Goal: Task Accomplishment & Management: Manage account settings

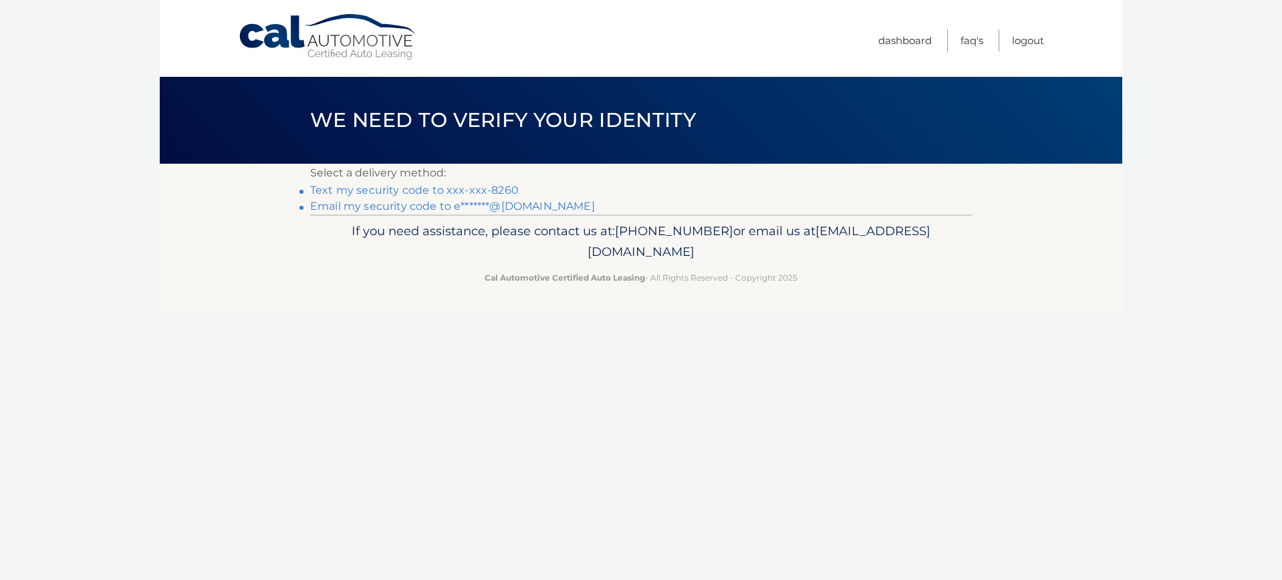
click at [418, 189] on link "Text my security code to xxx-xxx-8260" at bounding box center [414, 190] width 209 height 13
click at [392, 188] on link "Text my security code to xxx-xxx-8260" at bounding box center [414, 190] width 209 height 13
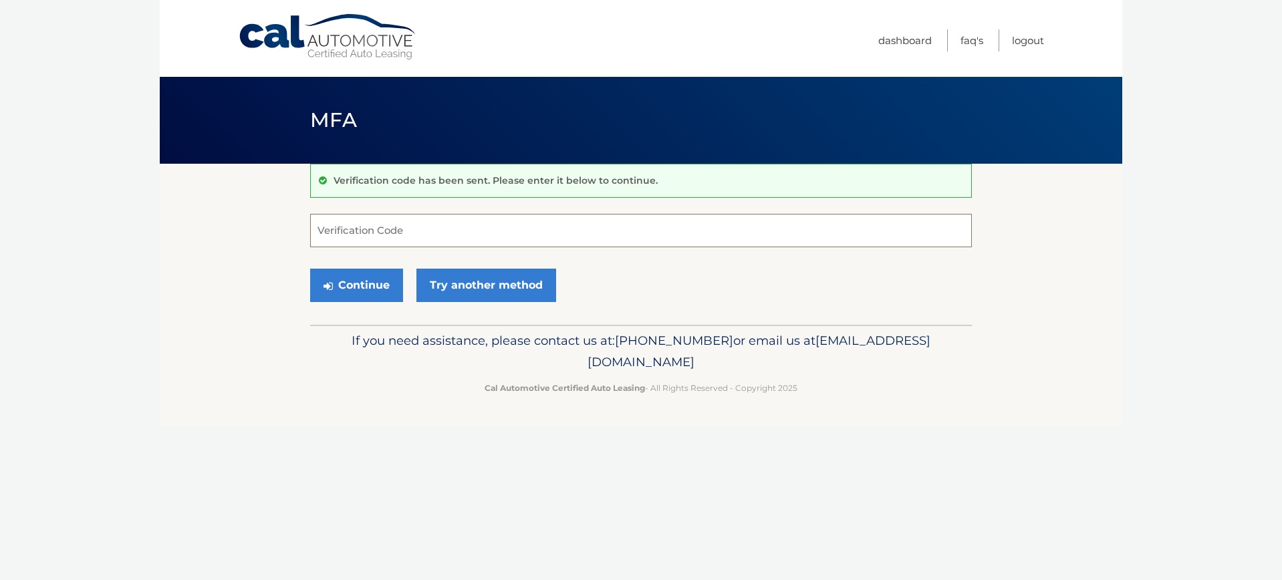
click at [439, 239] on input "Verification Code" at bounding box center [641, 230] width 662 height 33
click at [404, 218] on input "Verification Code" at bounding box center [641, 230] width 662 height 33
paste input "773095"
type input "773095"
click at [356, 285] on button "Continue" at bounding box center [356, 285] width 93 height 33
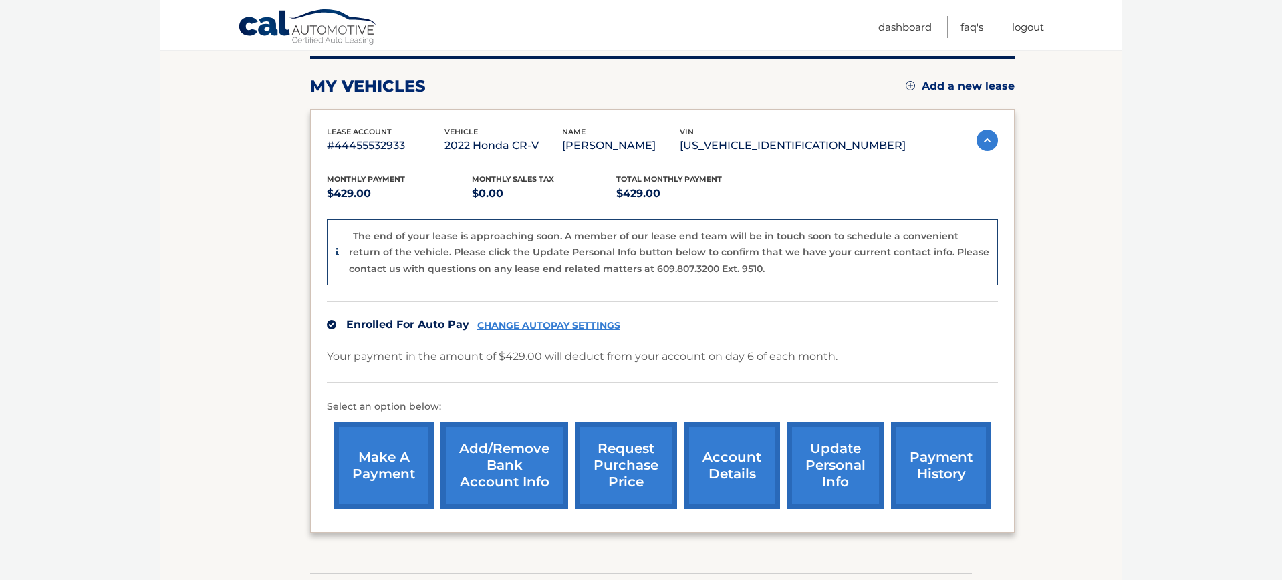
scroll to position [164, 0]
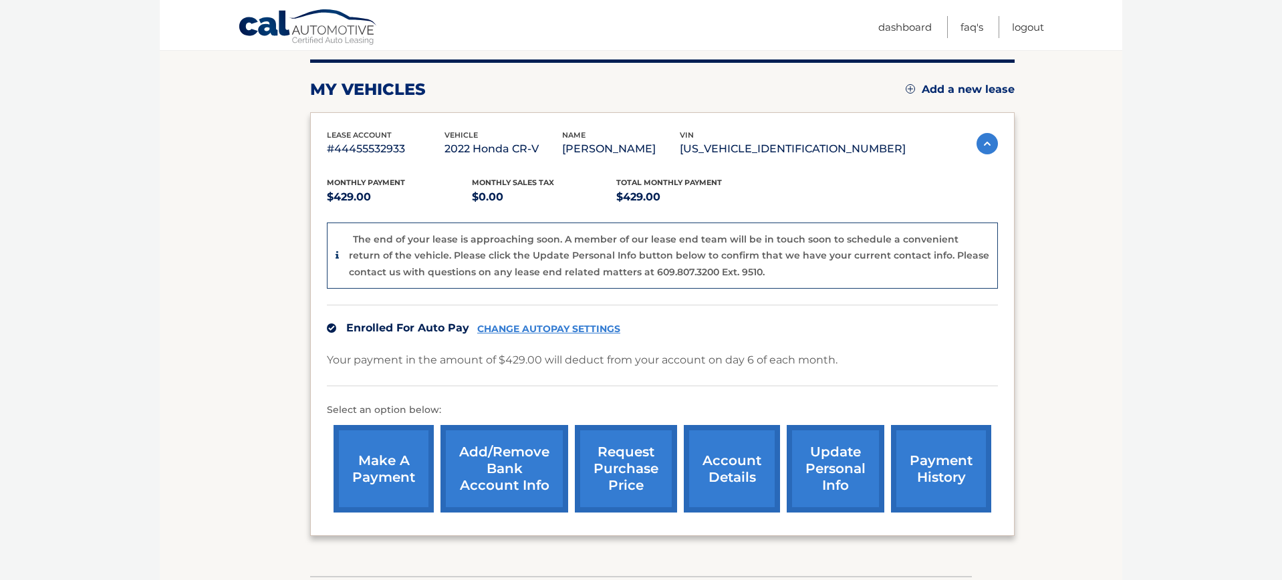
click at [708, 468] on link "account details" at bounding box center [732, 469] width 96 height 88
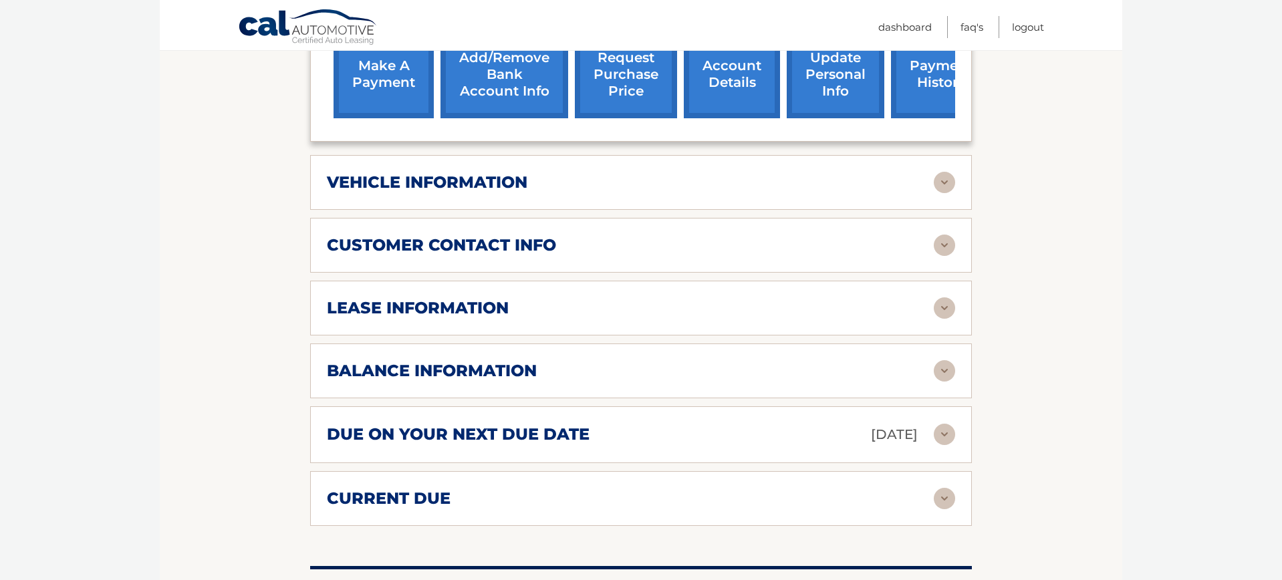
scroll to position [515, 0]
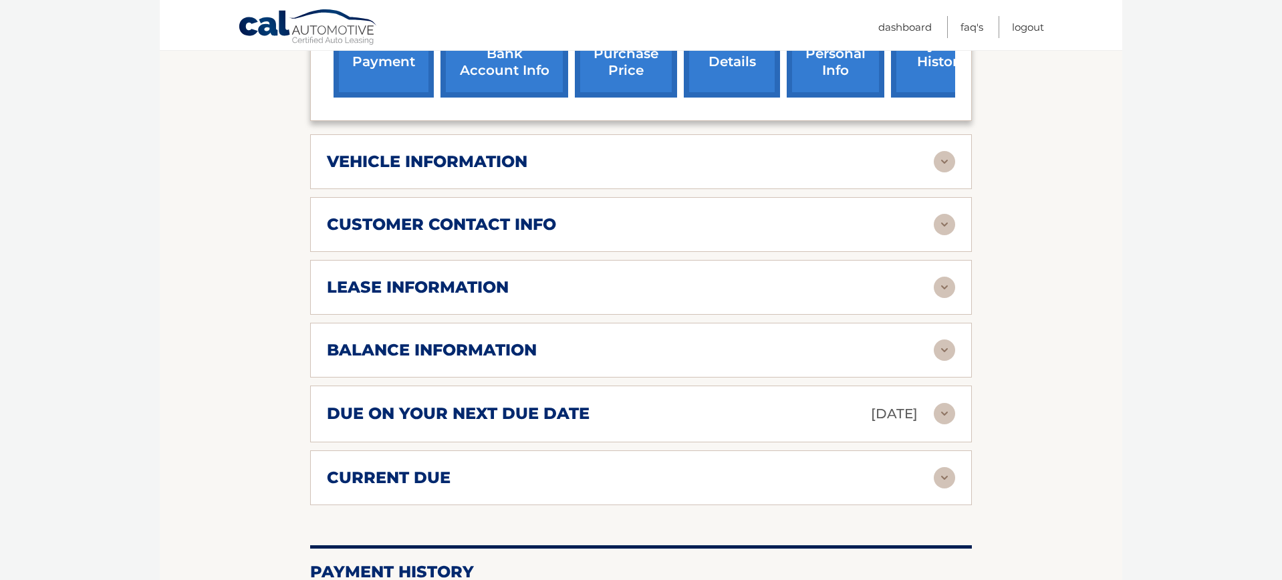
click at [946, 286] on img at bounding box center [944, 287] width 21 height 21
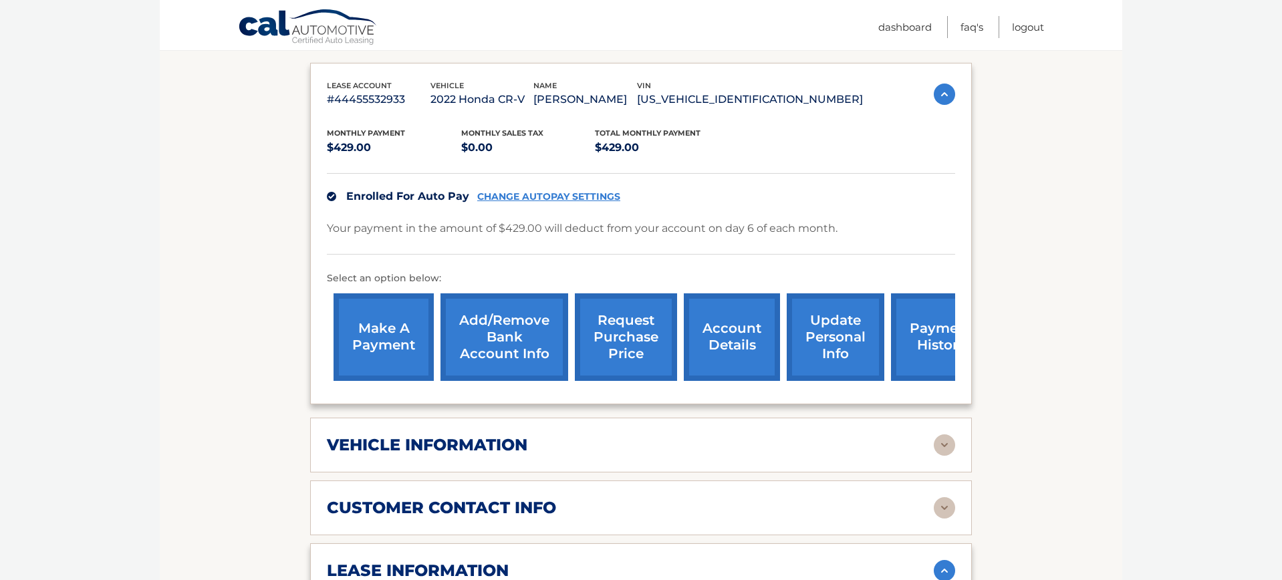
scroll to position [226, 0]
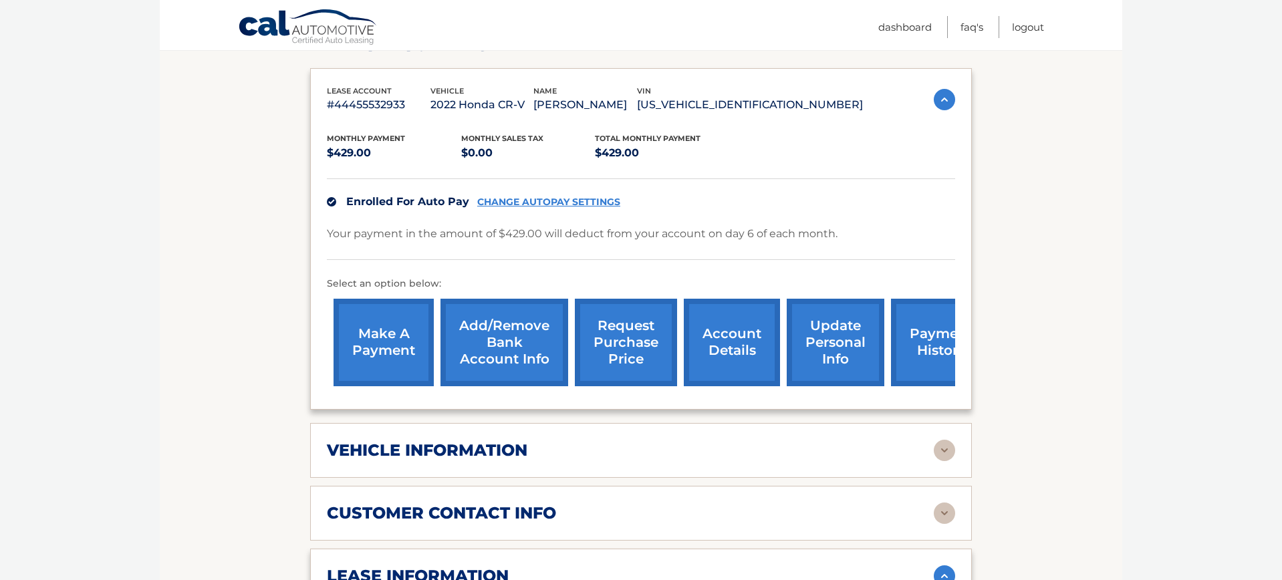
click at [2, 253] on body "Cal Automotive Menu Dashboard FAQ's Logout ← |" at bounding box center [641, 64] width 1282 height 580
click at [515, 346] on link "Add/Remove bank account info" at bounding box center [505, 343] width 128 height 88
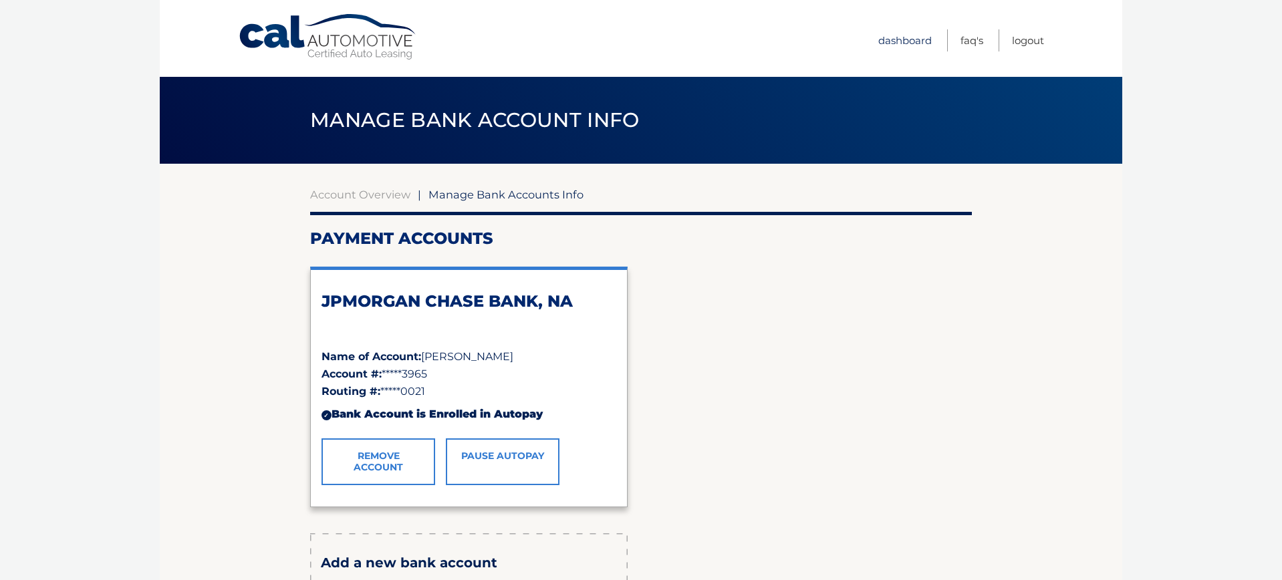
click at [903, 40] on link "Dashboard" at bounding box center [905, 40] width 53 height 22
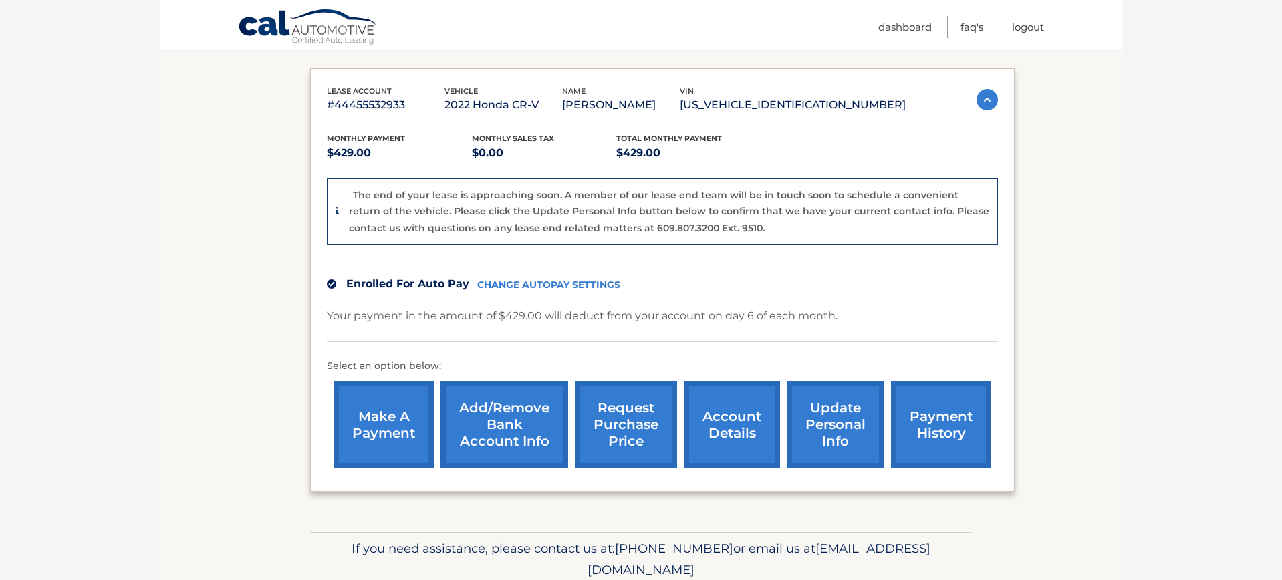
scroll to position [209, 0]
click at [924, 421] on link "payment history" at bounding box center [941, 425] width 100 height 88
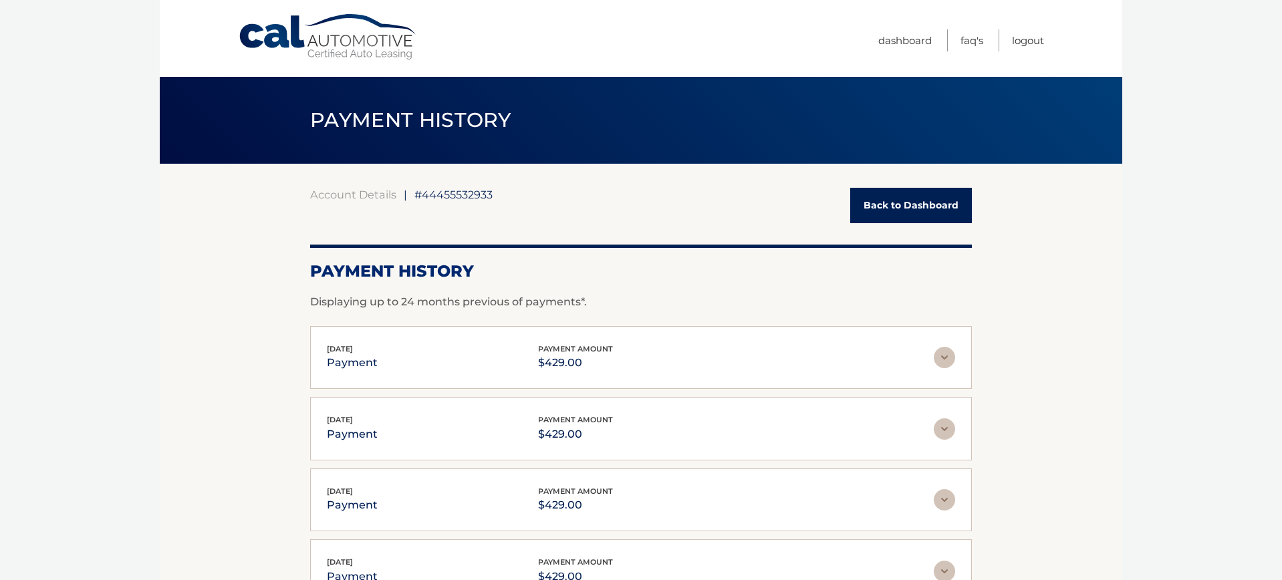
click at [909, 203] on link "Back to Dashboard" at bounding box center [912, 205] width 122 height 35
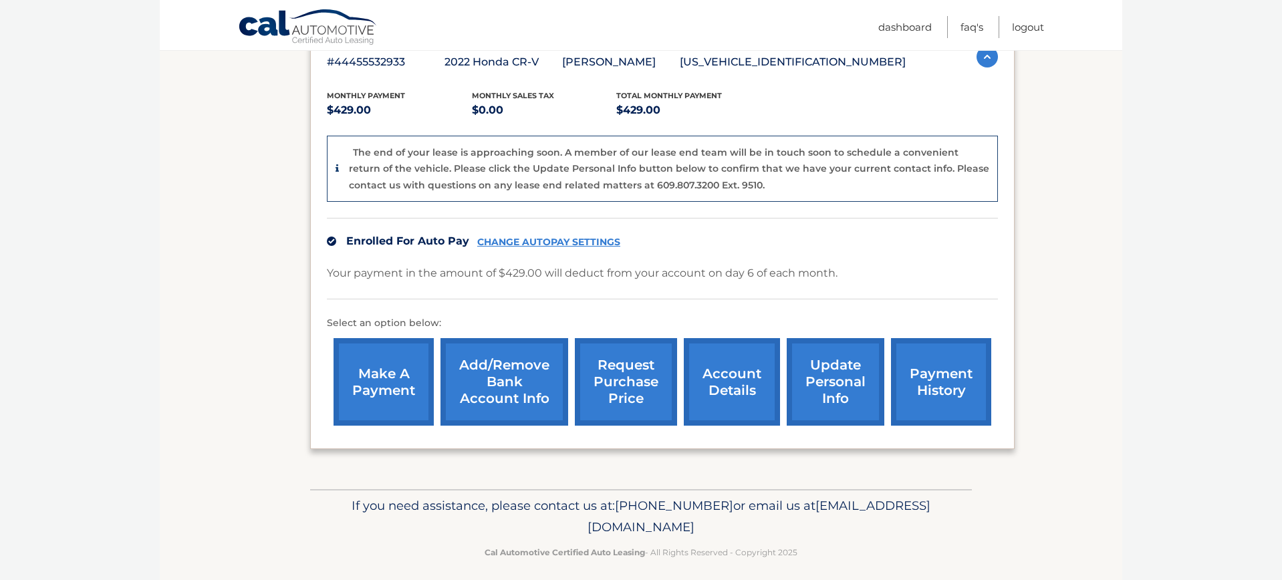
scroll to position [252, 1]
click at [717, 382] on link "account details" at bounding box center [732, 382] width 96 height 88
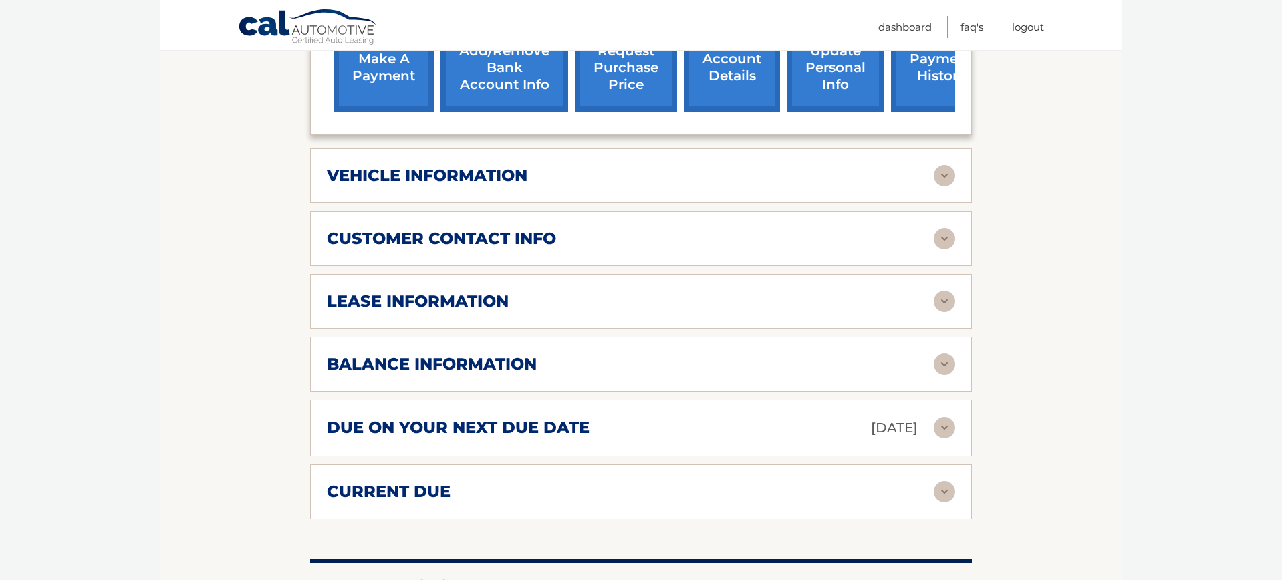
scroll to position [506, 0]
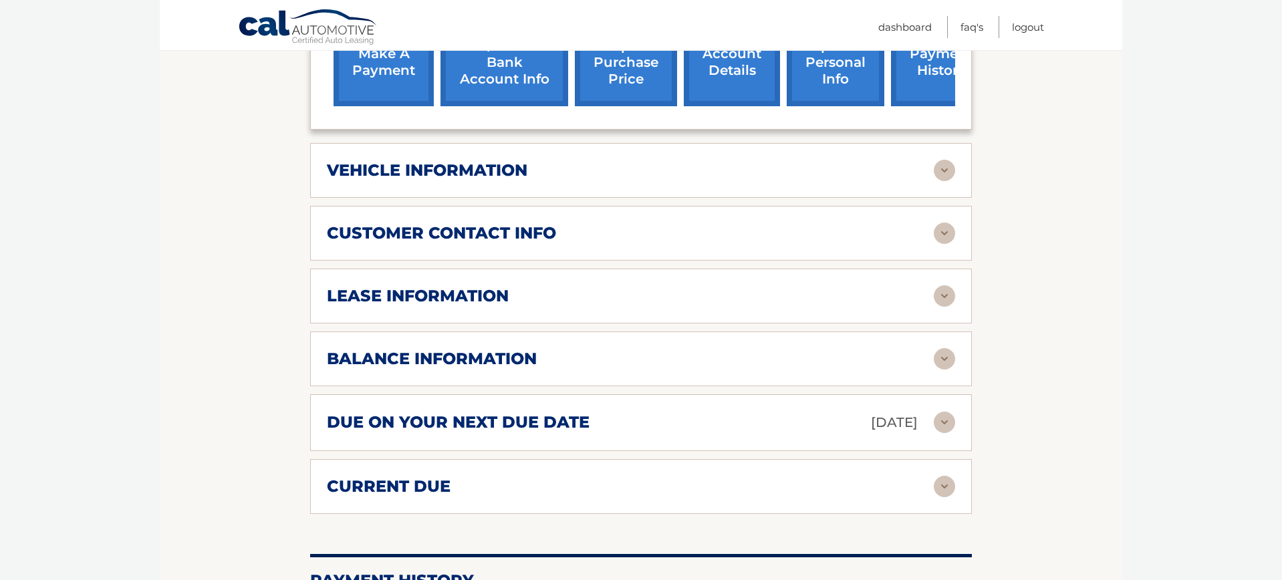
click at [950, 167] on img at bounding box center [944, 170] width 21 height 21
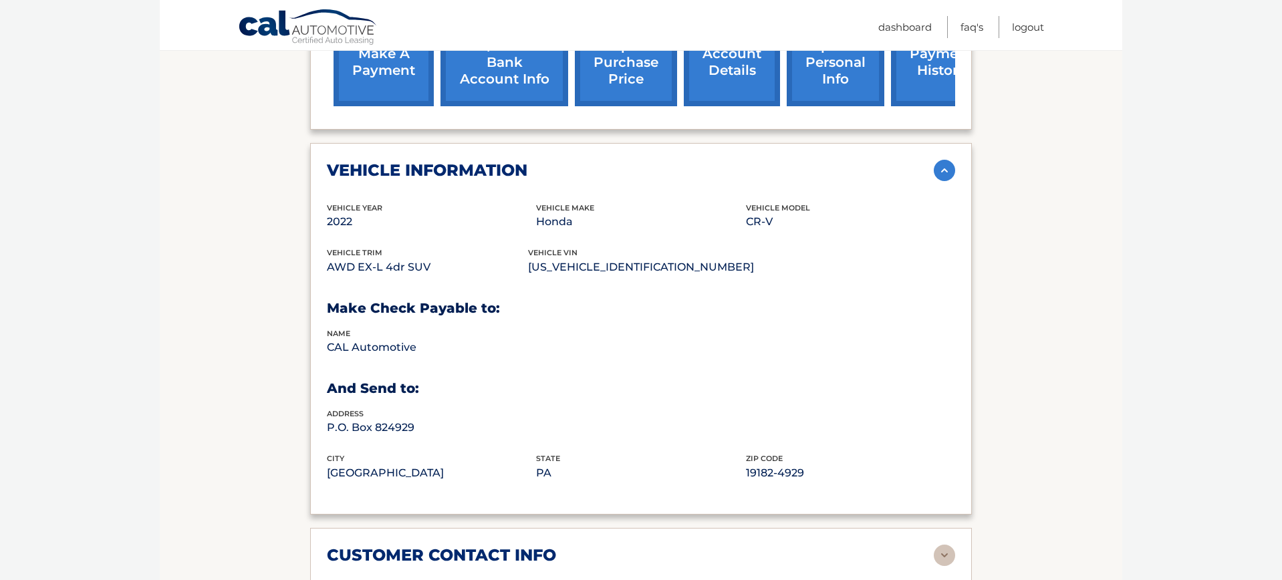
click at [941, 170] on img at bounding box center [944, 170] width 21 height 21
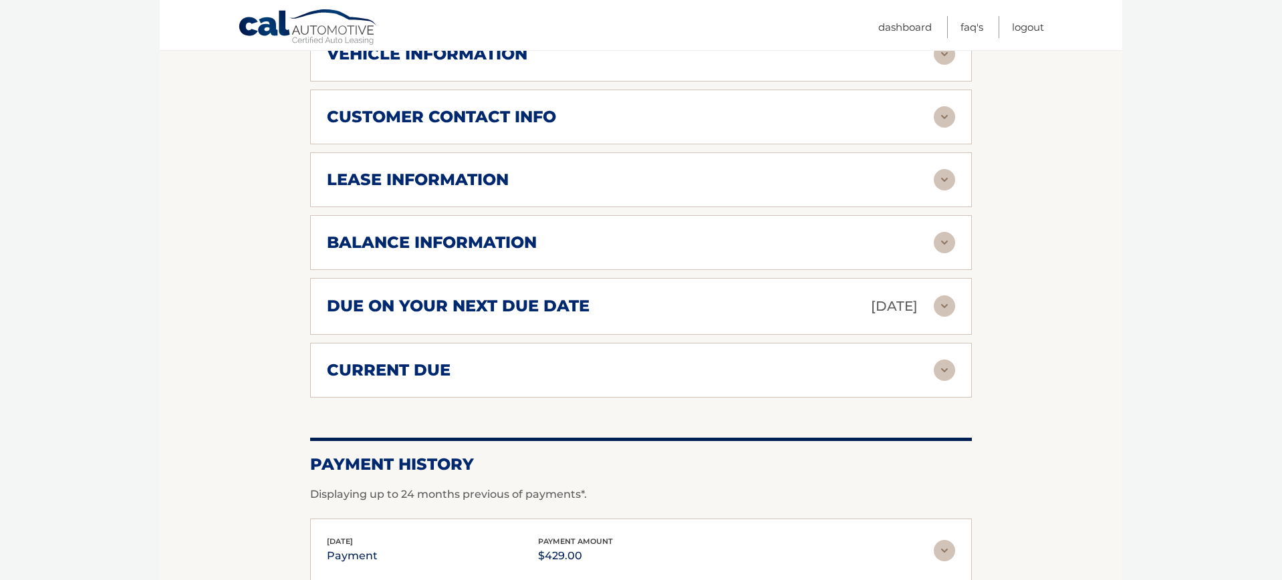
scroll to position [621, 1]
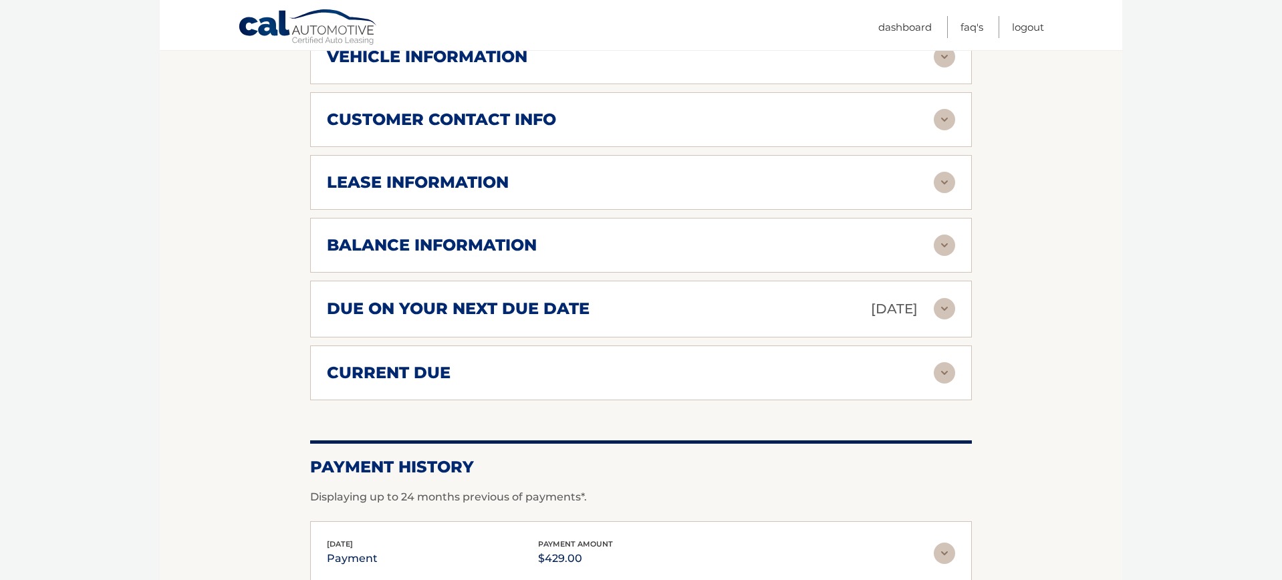
click at [939, 366] on img at bounding box center [944, 372] width 21 height 21
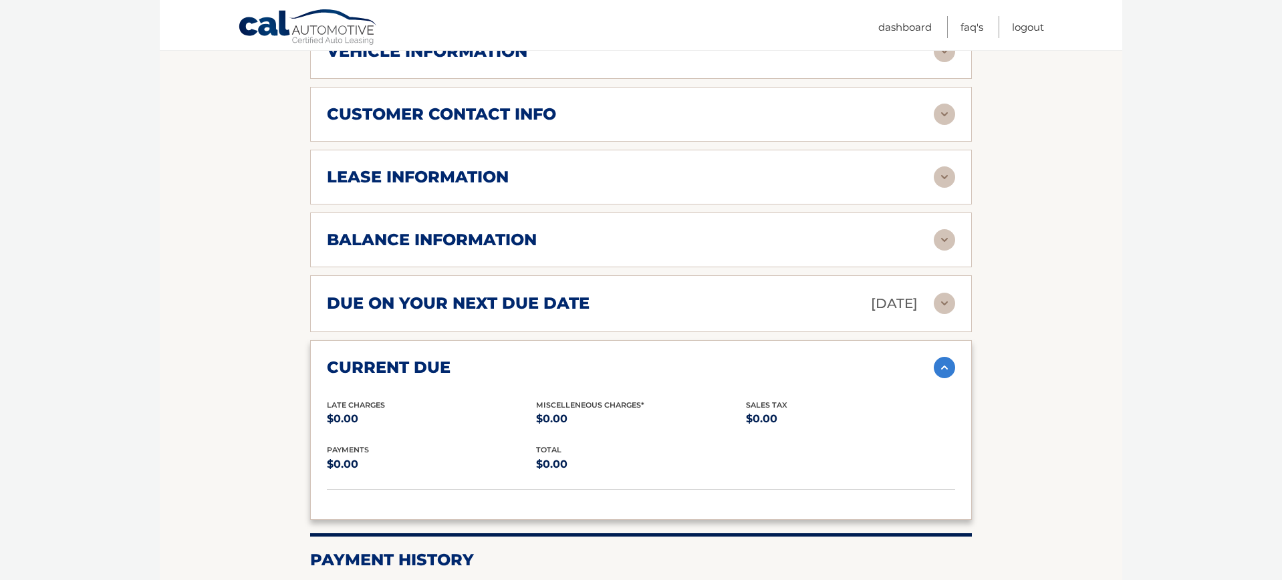
click at [949, 306] on img at bounding box center [944, 303] width 21 height 21
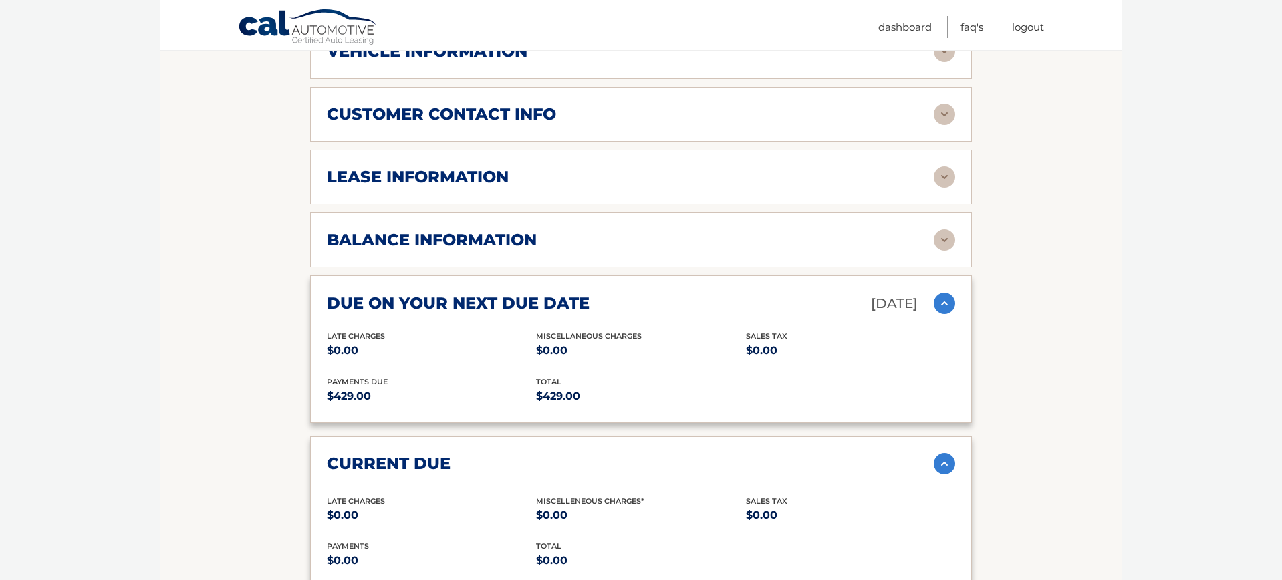
scroll to position [622, 0]
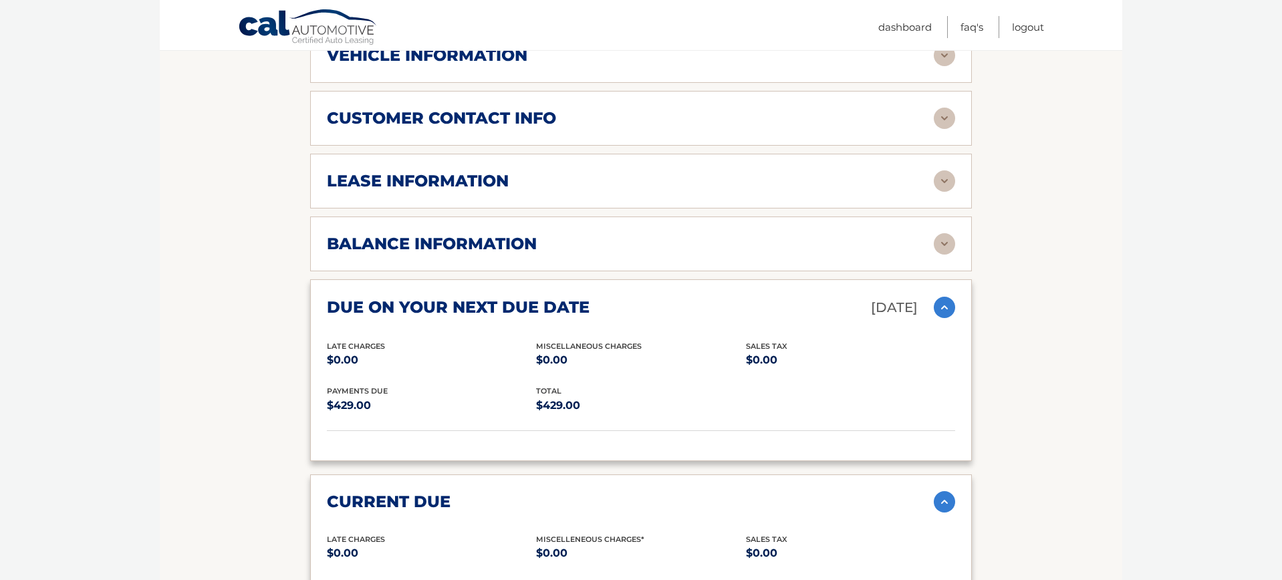
click at [949, 243] on img at bounding box center [944, 243] width 21 height 21
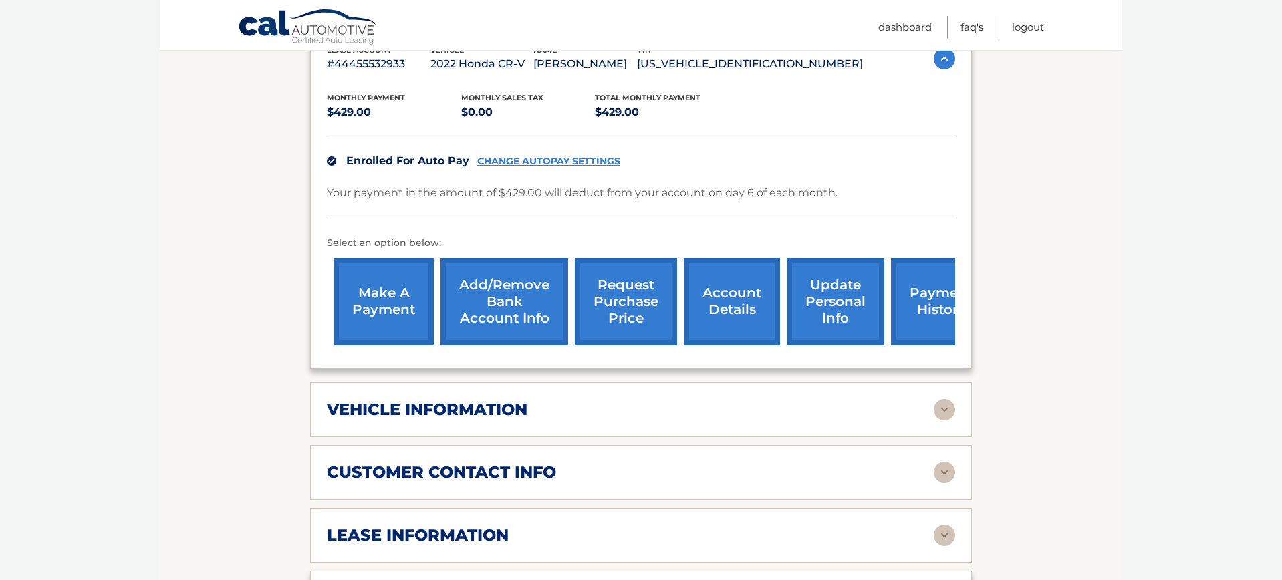
scroll to position [271, 0]
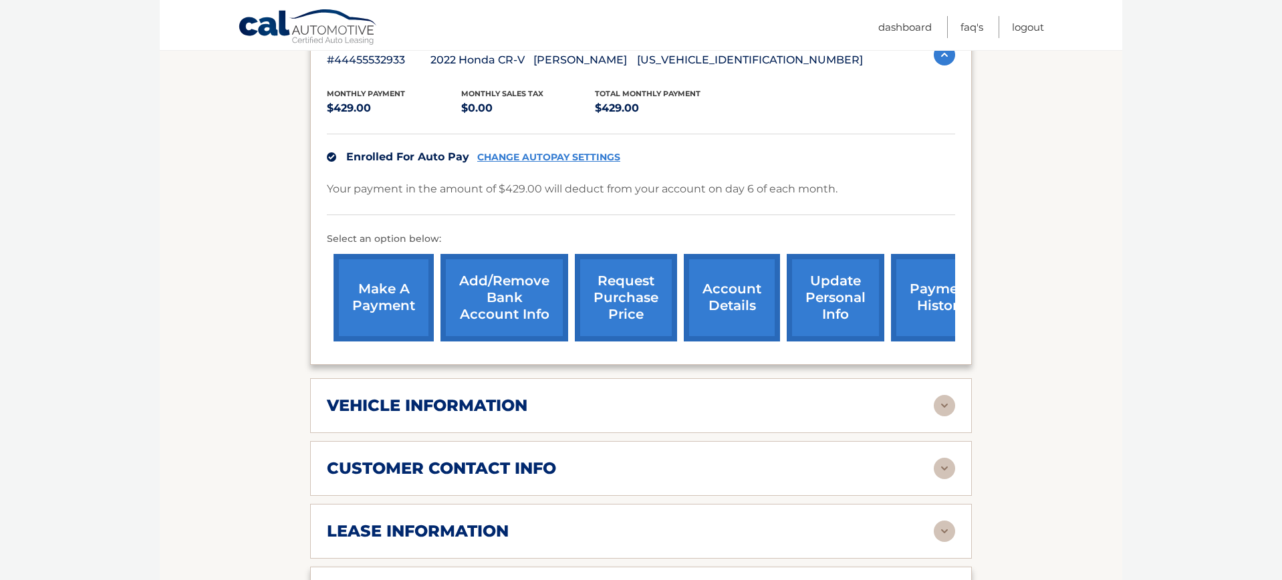
click at [942, 471] on img at bounding box center [944, 468] width 21 height 21
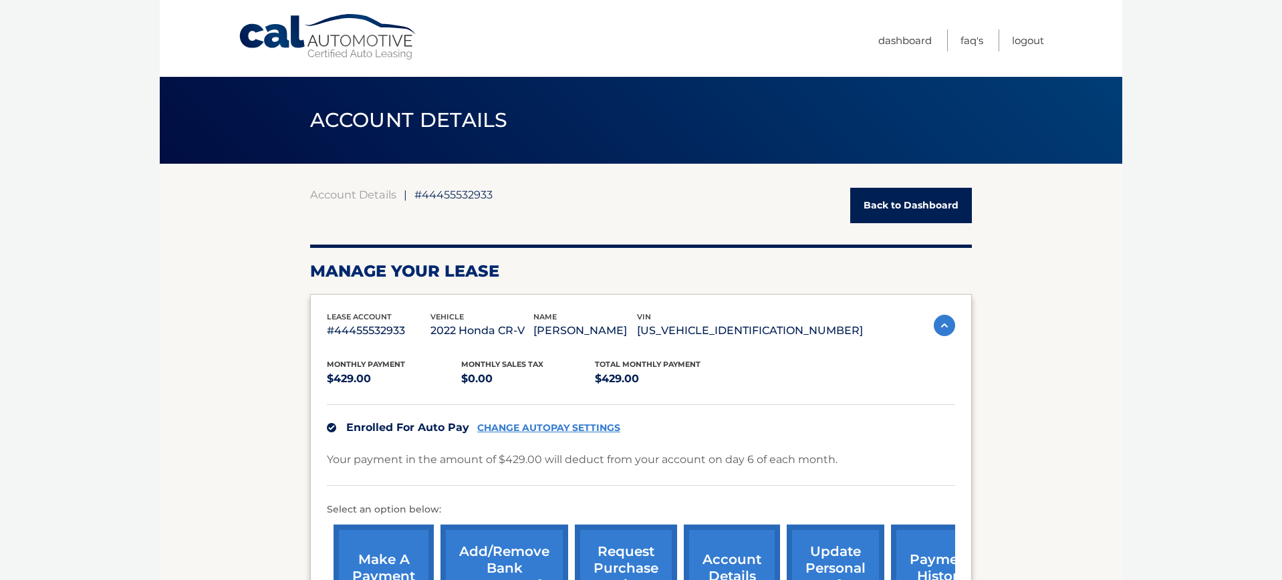
scroll to position [0, 0]
click at [1030, 43] on link "Logout" at bounding box center [1028, 40] width 32 height 22
